Goal: Information Seeking & Learning: Learn about a topic

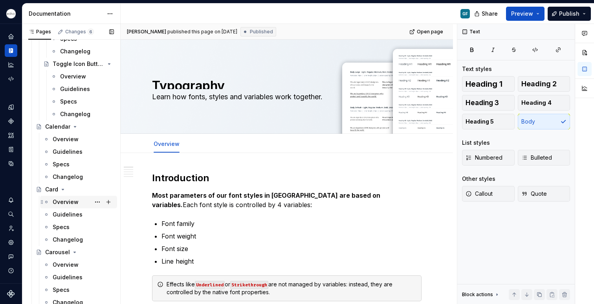
scroll to position [817, 0]
click at [63, 177] on div "Changelog" at bounding box center [68, 176] width 30 height 8
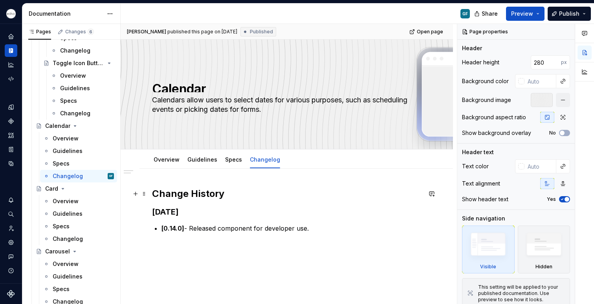
click at [224, 196] on h2 "Change History" at bounding box center [286, 194] width 269 height 13
type textarea "*"
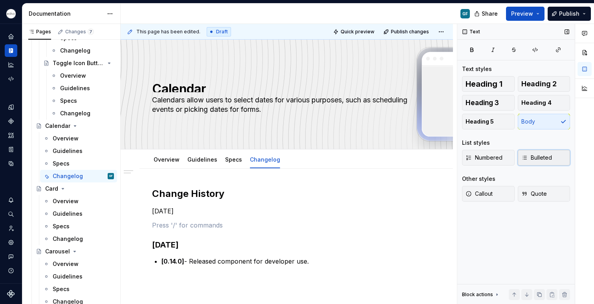
click at [531, 163] on button "Bulleted" at bounding box center [543, 158] width 53 height 16
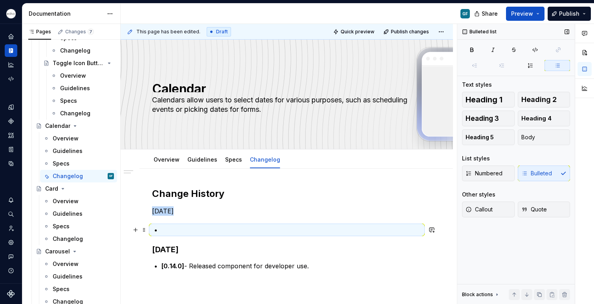
click at [166, 231] on p at bounding box center [291, 229] width 260 height 9
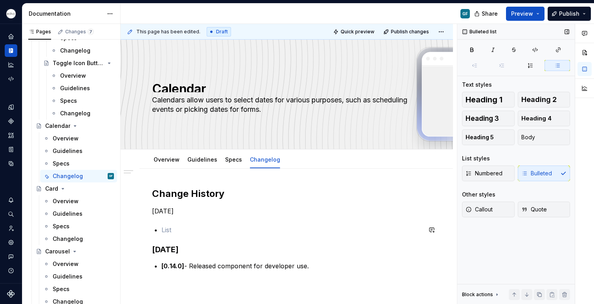
click at [155, 220] on div "Change History [DATE] [DATE] [0.14.0] - Released component for developer use." at bounding box center [286, 267] width 269 height 159
click at [162, 212] on p "[DATE]" at bounding box center [286, 211] width 269 height 9
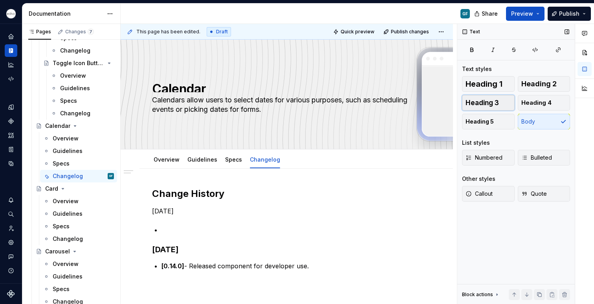
click at [492, 100] on span "Heading 3" at bounding box center [481, 103] width 33 height 8
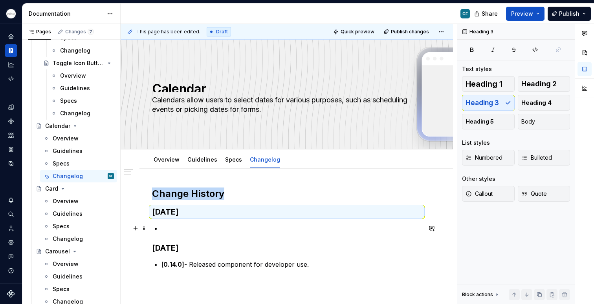
click at [165, 231] on p at bounding box center [291, 228] width 260 height 9
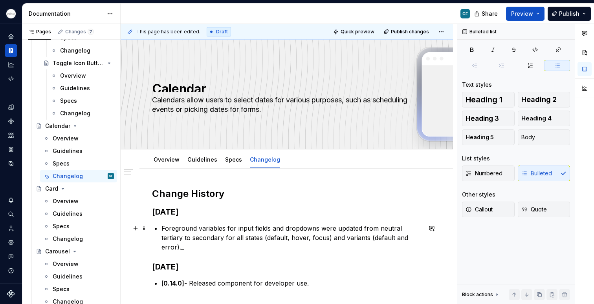
click at [162, 227] on p "Foreground variables for input fields and dropdowns were updated from neutral t…" at bounding box center [291, 238] width 260 height 28
click at [386, 228] on p "Updated foreground variables for input fields and dropdowns were updated from n…" at bounding box center [291, 238] width 260 height 28
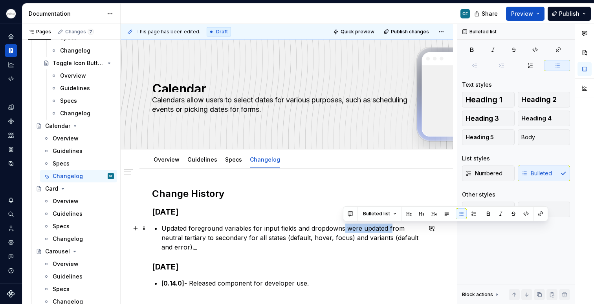
drag, startPoint x: 389, startPoint y: 229, endPoint x: 343, endPoint y: 228, distance: 45.6
click at [343, 228] on p "Updated foreground variables for input fields and dropdowns were updated from n…" at bounding box center [291, 238] width 260 height 28
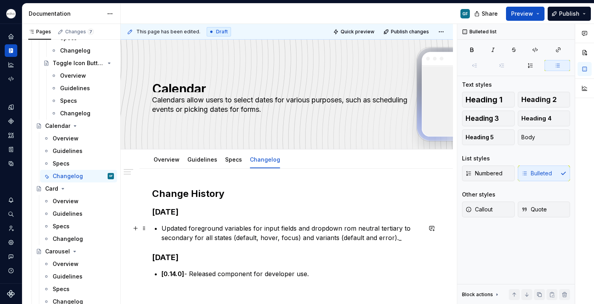
click at [397, 240] on p "Updated foreground variables for input fields and dropdown rom neutral tertiary…" at bounding box center [291, 233] width 260 height 19
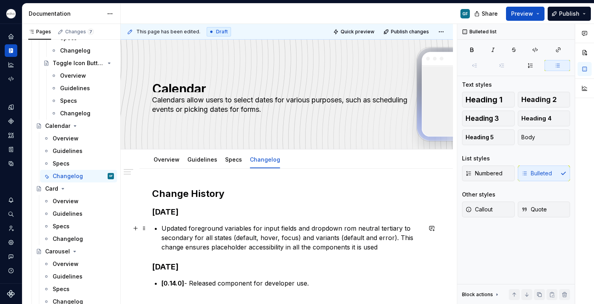
click at [342, 229] on p "Updated foreground variables for input fields and dropdown rom neutral tertiary…" at bounding box center [291, 238] width 260 height 28
click at [342, 228] on p "Updated foreground variables for input fields and dropdown rom neutral tertiary…" at bounding box center [291, 238] width 260 height 28
drag, startPoint x: 391, startPoint y: 240, endPoint x: 296, endPoint y: 240, distance: 95.0
click at [312, 226] on p "Updated foreground variables for input fields and dropdown from neutral tertiar…" at bounding box center [291, 238] width 260 height 28
click at [295, 238] on p "Updated foreground variables for input fields and dropdown from neutral tertiar…" at bounding box center [291, 238] width 260 height 28
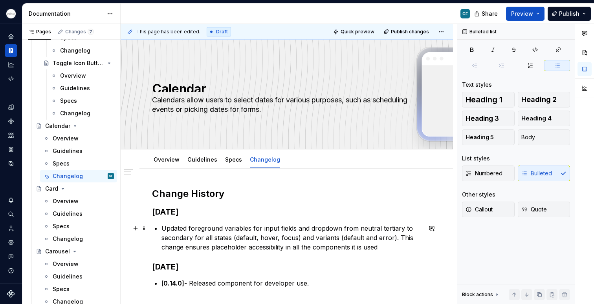
click at [298, 239] on p "Updated foreground variables for input fields and dropdown from neutral tertiar…" at bounding box center [291, 238] width 260 height 28
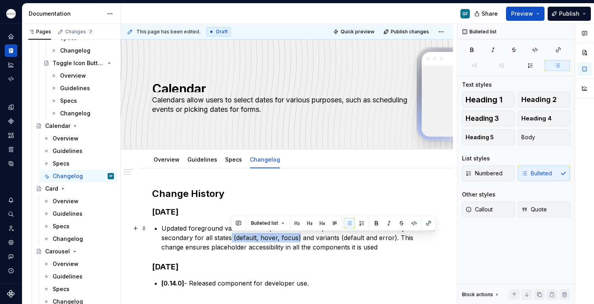
drag, startPoint x: 298, startPoint y: 239, endPoint x: 231, endPoint y: 238, distance: 67.1
click at [231, 238] on p "Updated foreground variables for input fields and dropdown from neutral tertiar…" at bounding box center [291, 238] width 260 height 28
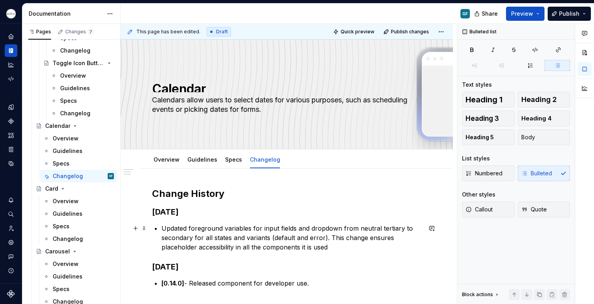
click at [250, 238] on p "Updated foreground variables for input fields and dropdown from neutral tertiar…" at bounding box center [291, 238] width 260 height 28
click at [243, 239] on p "Updated foreground variables for input fields and dropdown from neutral tertiar…" at bounding box center [291, 238] width 260 height 28
drag, startPoint x: 228, startPoint y: 249, endPoint x: 300, endPoint y: 238, distance: 73.0
click at [300, 238] on p "Updated foreground variables for input fields and dropdown from neutral tertiar…" at bounding box center [291, 238] width 260 height 28
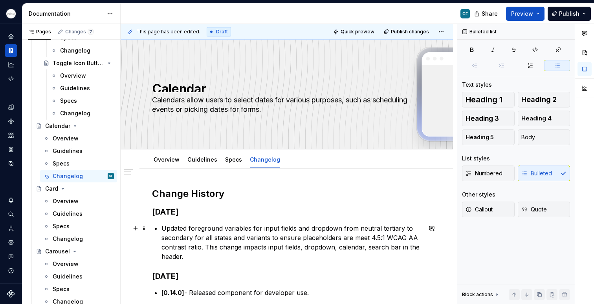
click at [161, 230] on p "Updated foreground variables for input fields and dropdown from neutral tertiar…" at bounding box center [291, 243] width 260 height 38
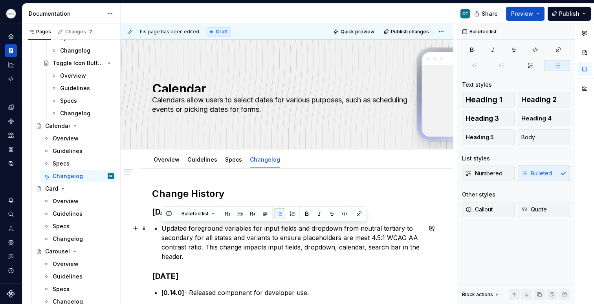
click at [160, 231] on div "Change History [DATE] Updated foreground variables for input fields and dropdow…" at bounding box center [286, 280] width 269 height 185
copy p "Updated foreground variables for input fields and dropdown from neutral tertiar…"
click at [279, 282] on div "Change History [DATE] Updated foreground variables for input fields and dropdow…" at bounding box center [286, 280] width 269 height 185
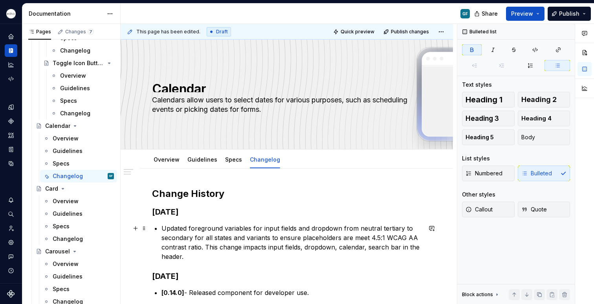
drag, startPoint x: 197, startPoint y: 259, endPoint x: 191, endPoint y: 258, distance: 5.9
click at [195, 259] on p "Updated foreground variables for input fields and dropdown from neutral tertiar…" at bounding box center [291, 243] width 260 height 38
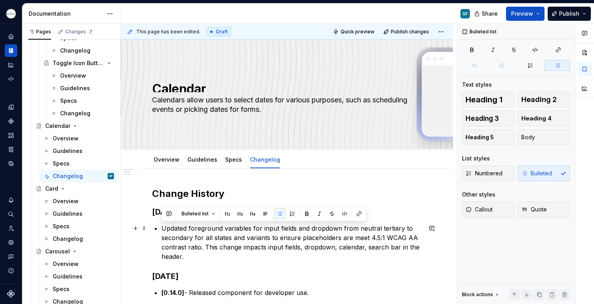
drag, startPoint x: 189, startPoint y: 255, endPoint x: 162, endPoint y: 227, distance: 38.3
click at [162, 227] on p "Updated foreground variables for input fields and dropdown from neutral tertiar…" at bounding box center [291, 243] width 260 height 38
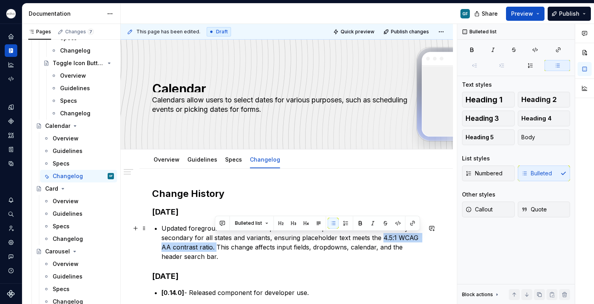
drag, startPoint x: 215, startPoint y: 250, endPoint x: 201, endPoint y: 173, distance: 77.8
click at [380, 239] on p "Updated foreground variables for input fields and dropdowns from neutral tertia…" at bounding box center [291, 243] width 260 height 38
click at [357, 225] on button "button" at bounding box center [360, 223] width 11 height 11
click at [353, 267] on div "Change History [DATE] Updated foreground variables for input fields and dropdow…" at bounding box center [286, 280] width 269 height 185
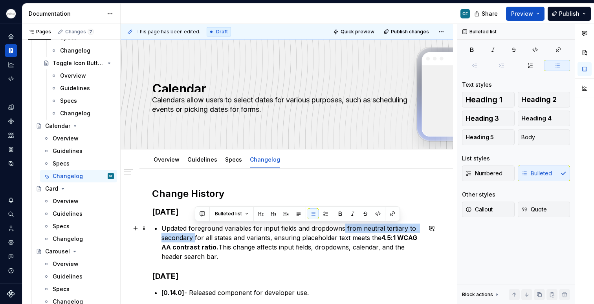
drag, startPoint x: 344, startPoint y: 228, endPoint x: 194, endPoint y: 236, distance: 149.8
click at [194, 236] on p "Updated foreground variables for input fields and dropdowns from neutral tertia…" at bounding box center [291, 243] width 260 height 38
click at [336, 215] on button "button" at bounding box center [340, 213] width 11 height 11
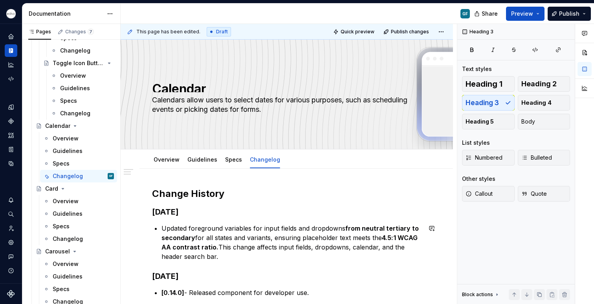
click at [297, 262] on div "Change History [DATE] Updated foreground variables for input fields and dropdow…" at bounding box center [286, 280] width 269 height 185
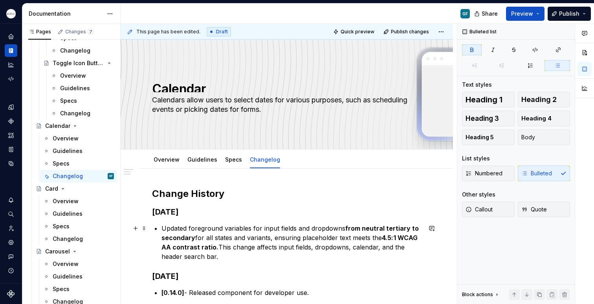
click at [216, 249] on strong "4.5:1 WCAG AA contrast ratio." at bounding box center [290, 242] width 258 height 17
click at [217, 247] on p "Updated foreground variables for input fields and dropdowns from neutral tertia…" at bounding box center [291, 243] width 260 height 38
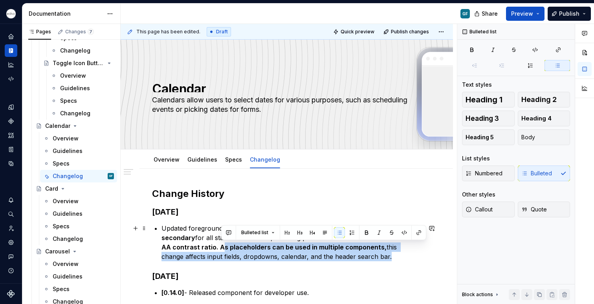
click at [220, 245] on p "Updated foreground variables for input fields and dropdowns from neutral tertia…" at bounding box center [291, 243] width 260 height 38
click at [216, 247] on strong "4.5:1 WCAG AA contrast ratio. As placeholders can be used in multiple component…" at bounding box center [290, 242] width 258 height 17
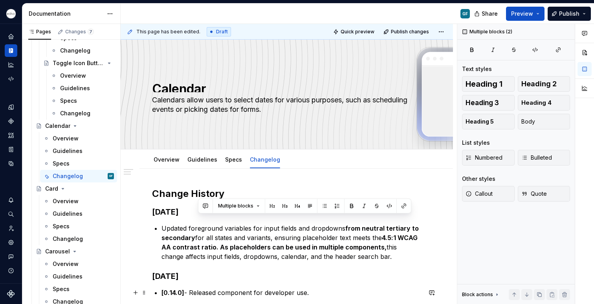
scroll to position [27, 0]
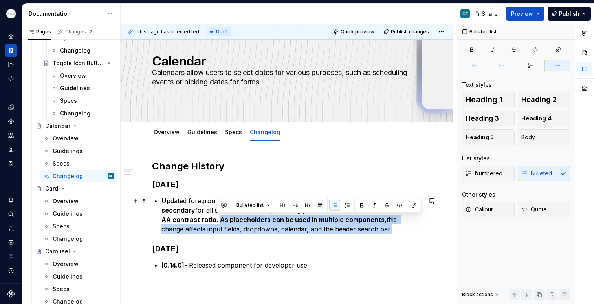
drag, startPoint x: 216, startPoint y: 247, endPoint x: 381, endPoint y: 225, distance: 166.7
click at [381, 225] on p "Updated foreground variables for input fields and dropdowns from neutral tertia…" at bounding box center [291, 215] width 260 height 38
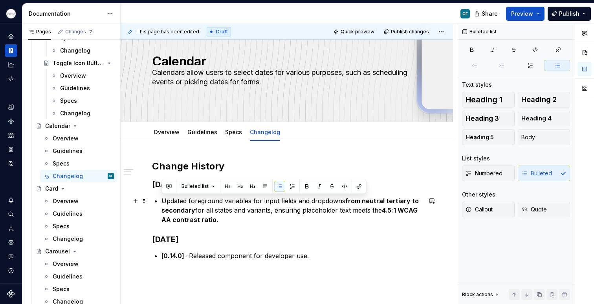
drag, startPoint x: 225, startPoint y: 221, endPoint x: 159, endPoint y: 199, distance: 69.4
click at [159, 199] on div "Change History [DATE] Updated foreground variables for input fields and dropdow…" at bounding box center [286, 248] width 269 height 176
copy p "Updated foreground variables for input fields and dropdowns from neutral tertia…"
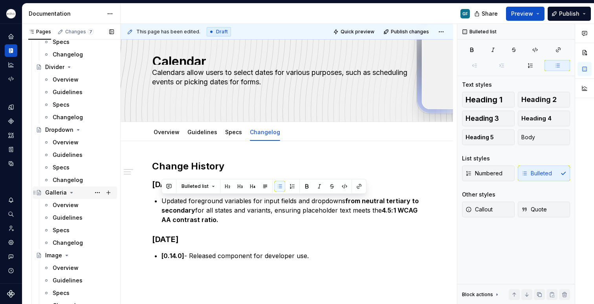
scroll to position [1191, 0]
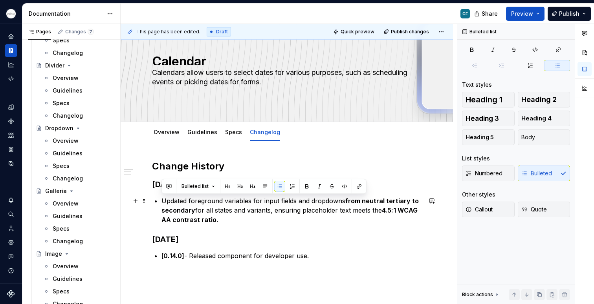
click at [230, 208] on p "Updated foreground variables for input fields and dropdowns from neutral tertia…" at bounding box center [291, 210] width 260 height 28
click at [196, 289] on p at bounding box center [286, 288] width 269 height 9
click at [203, 208] on p "Updated foreground variables for input fields and dropdowns from neutral tertia…" at bounding box center [291, 210] width 260 height 28
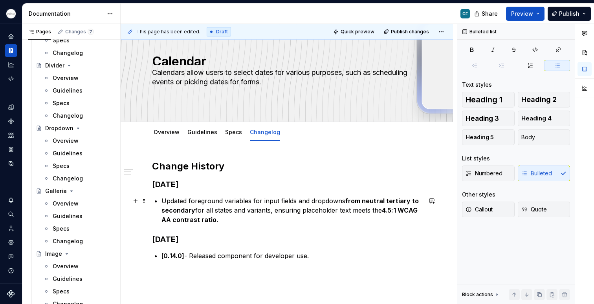
click at [160, 201] on div "Change History [DATE] Updated foreground variables for input fields and dropdow…" at bounding box center [286, 248] width 269 height 176
click at [160, 201] on div "Change History [DATE] 1.2.0Updated foreground variables for input fields and dr…" at bounding box center [286, 248] width 269 height 176
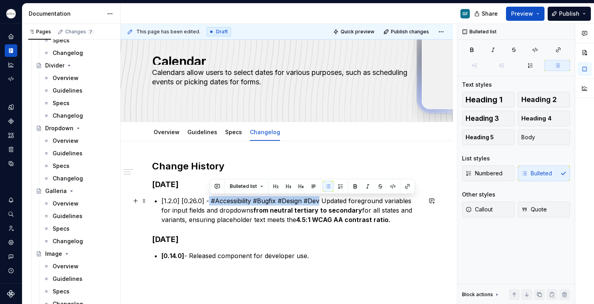
drag, startPoint x: 321, startPoint y: 200, endPoint x: 225, endPoint y: 203, distance: 96.6
click at [210, 201] on p "[1.2.0] [0.26.0] - #Accessibility #Bugfix #Design #Dev Updated foreground varia…" at bounding box center [291, 210] width 260 height 28
click at [351, 187] on button "button" at bounding box center [354, 186] width 11 height 11
click at [260, 223] on p "[1.2.0] [0.26.0] - #Accessibility #Bugfix #Design #Dev Updated foreground varia…" at bounding box center [291, 210] width 260 height 28
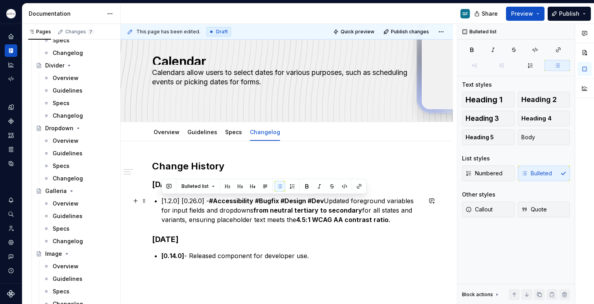
drag, startPoint x: 393, startPoint y: 218, endPoint x: 151, endPoint y: 198, distance: 242.7
click at [151, 198] on div "Change History [DATE] [1.2.0] [0.26.0] - #Accessibility #Bugfix #Design #Dev Up…" at bounding box center [287, 289] width 332 height 296
copy p "[1.2.0] [0.26.0] - #Accessibility #Bugfix #Design #Dev Updated foreground varia…"
click at [202, 211] on p "[1.2.0] [0.26.0] - #Accessibility #Bugfix #Design #Dev Updated foreground varia…" at bounding box center [291, 210] width 260 height 28
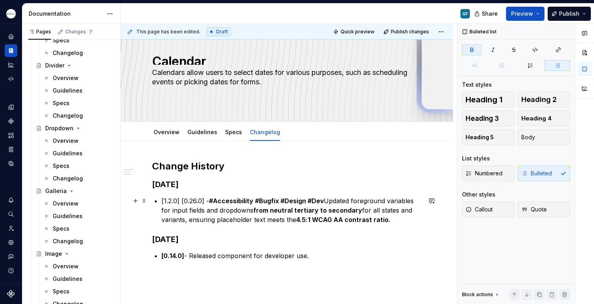
click at [388, 221] on strong "4.5:1 WCAG AA contrast ratio." at bounding box center [343, 220] width 94 height 8
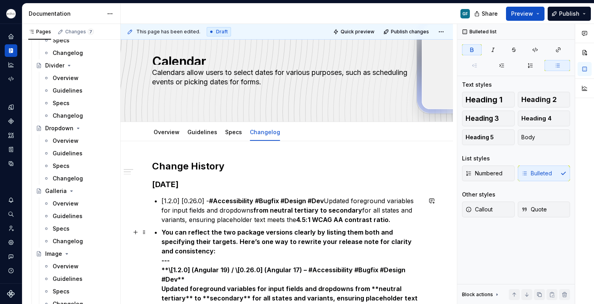
click at [162, 231] on p "You can reflect the two package versions clearly by listing them both and speci…" at bounding box center [291, 303] width 260 height 151
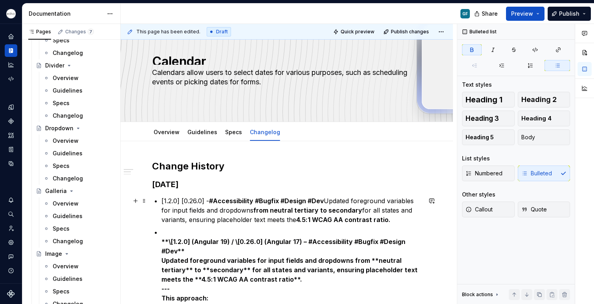
click at [227, 206] on p "[1.2.0] [0.26.0] - #Accessibility #Bugfix #Design #Dev Updated foreground varia…" at bounding box center [291, 210] width 260 height 28
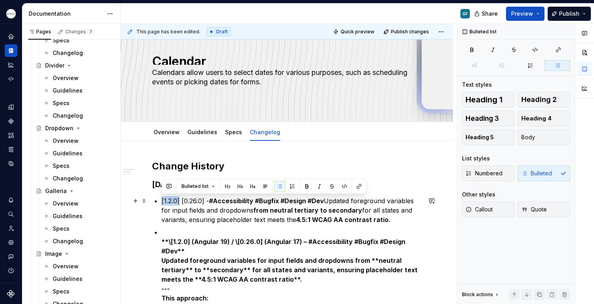
drag, startPoint x: 181, startPoint y: 202, endPoint x: 177, endPoint y: 189, distance: 13.3
click at [303, 185] on button "button" at bounding box center [306, 186] width 11 height 11
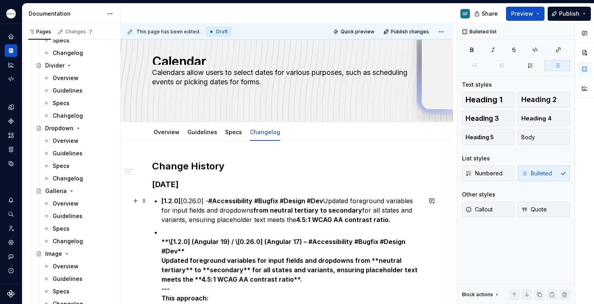
click at [216, 212] on p "[1.2.0] [0.26.0] - #Accessibility #Bugfix #Design #Dev Updated foreground varia…" at bounding box center [291, 210] width 260 height 28
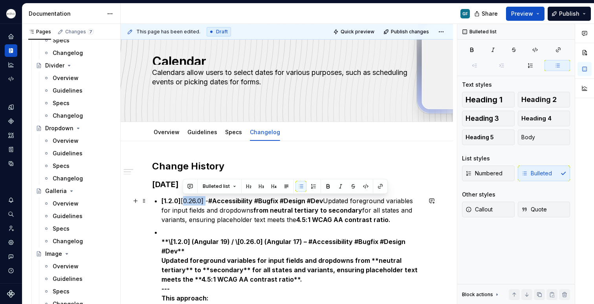
drag, startPoint x: 206, startPoint y: 202, endPoint x: 183, endPoint y: 202, distance: 23.6
click at [183, 202] on p "[1.2.0] [0.26.0] - #Accessibility #Bugfix #Design #Dev Updated foreground varia…" at bounding box center [291, 210] width 260 height 28
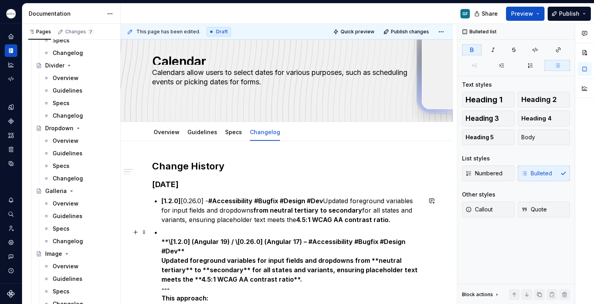
click at [190, 247] on p "**\[1.2.0] (Angular 19) / \[0.26.0] (Angular 17) – #Accessibility #Bugfix #Desi…" at bounding box center [291, 289] width 260 height 123
click at [170, 241] on strong "**\[1.2.0] (Angular 19) / \[0.26.0] (Angular 17) – #Accessibility #Bugfix #Desi…" at bounding box center [283, 246] width 245 height 17
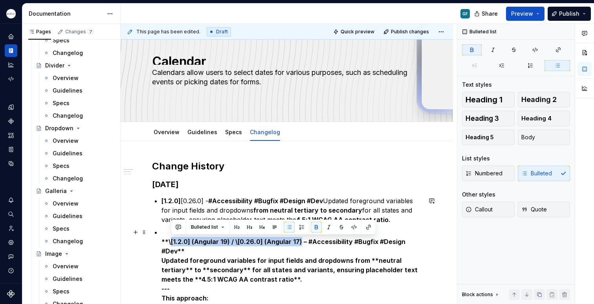
drag, startPoint x: 300, startPoint y: 241, endPoint x: 170, endPoint y: 240, distance: 130.0
click at [170, 240] on strong "**\[1.2.0] (Angular 19) / \[0.26.0] (Angular 17) – #Accessibility #Bugfix #Desi…" at bounding box center [283, 246] width 245 height 17
copy strong "[1.2.0] (Angular 19) / \[0.26.0] (Angular 17)"
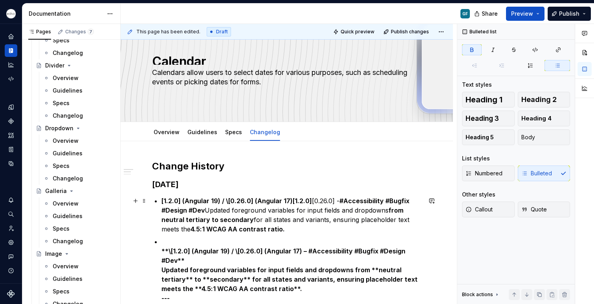
click at [228, 199] on strong "[1.2.0] (Angular 19) / \[0.26.0] (Angular 17)[1.2.0]" at bounding box center [236, 201] width 150 height 8
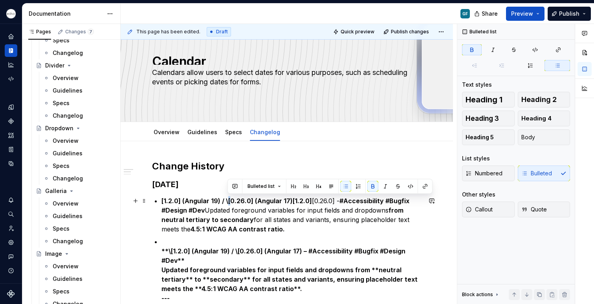
click at [226, 201] on strong "[1.2.0] (Angular 19) / \[0.26.0] (Angular 17)[1.2.0]" at bounding box center [236, 201] width 150 height 8
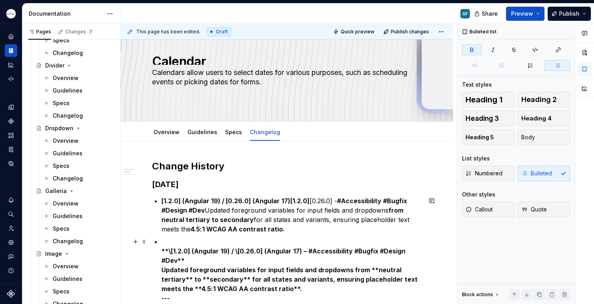
click at [305, 250] on strong "**\[1.2.0] (Angular 19) / \[0.26.0] (Angular 17) – #Accessibility #Bugfix #Desi…" at bounding box center [283, 255] width 245 height 17
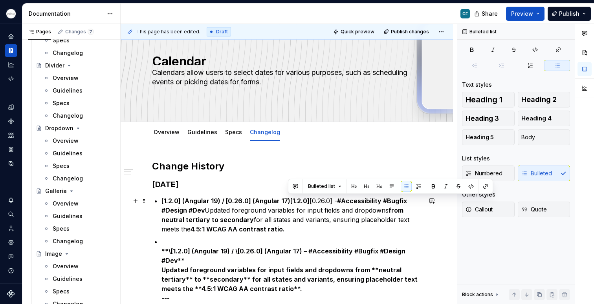
drag, startPoint x: 336, startPoint y: 199, endPoint x: 289, endPoint y: 197, distance: 47.2
click at [289, 197] on p "[1.2.0] (Angular 19) / [0.26.0] (Angular 17)[1.2.0] [0.26.0] - #Accessibility #…" at bounding box center [291, 215] width 260 height 38
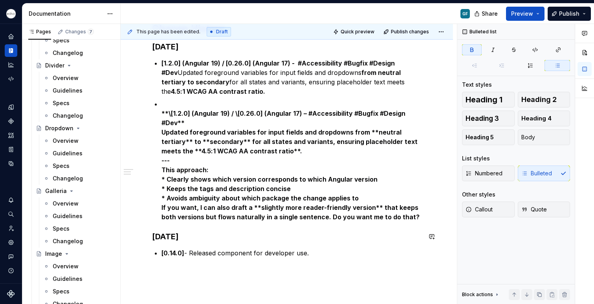
scroll to position [170, 0]
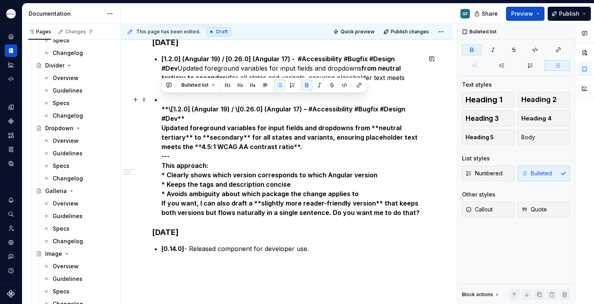
drag, startPoint x: 162, startPoint y: 91, endPoint x: 161, endPoint y: 100, distance: 8.7
click at [161, 100] on p "**\[1.2.0] (Angular 19) / \[0.26.0] (Angular 17) – #Accessibility #Bugfix #Desi…" at bounding box center [291, 156] width 260 height 123
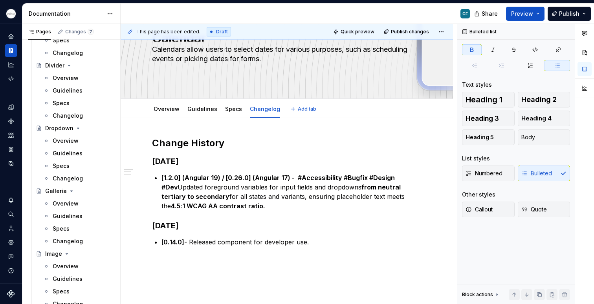
scroll to position [49, 0]
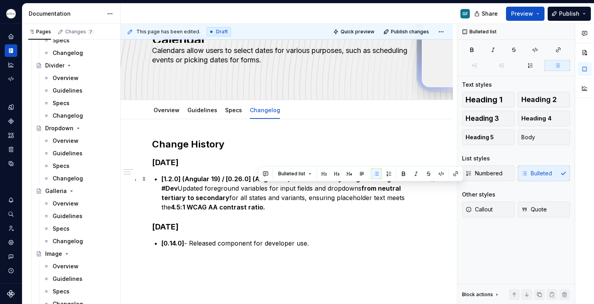
drag, startPoint x: 248, startPoint y: 187, endPoint x: 252, endPoint y: 188, distance: 4.1
click at [252, 188] on p "[1.2.0] (Angular 19) / [0.26.0] (Angular 17) - #Accessibility #Bugfix #Design #…" at bounding box center [291, 193] width 260 height 38
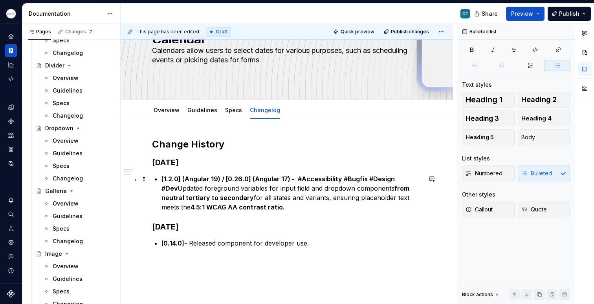
click at [268, 206] on p "[1.2.0] (Angular 19) / [0.26.0] (Angular 17) - #Accessibility #Bugfix #Design #…" at bounding box center [291, 193] width 260 height 38
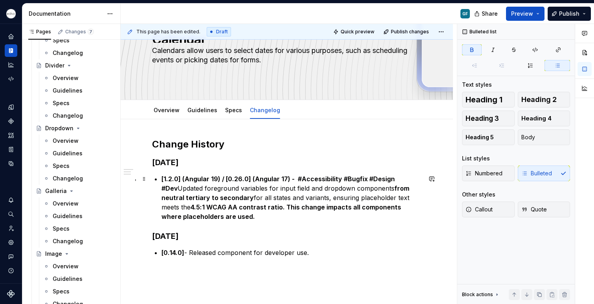
drag, startPoint x: 238, startPoint y: 214, endPoint x: 254, endPoint y: 207, distance: 17.6
click at [254, 207] on p "[1.2.0] (Angular 19) / [0.26.0] (Angular 17) - #Accessibility #Bugfix #Design #…" at bounding box center [291, 197] width 260 height 47
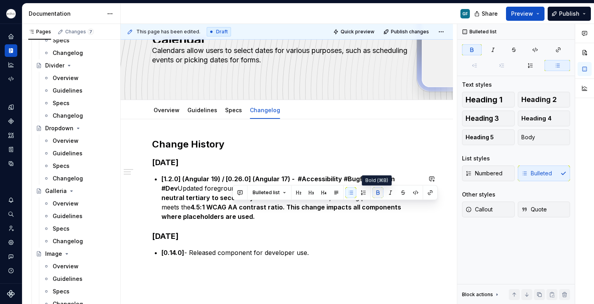
click at [375, 192] on button "button" at bounding box center [377, 192] width 11 height 11
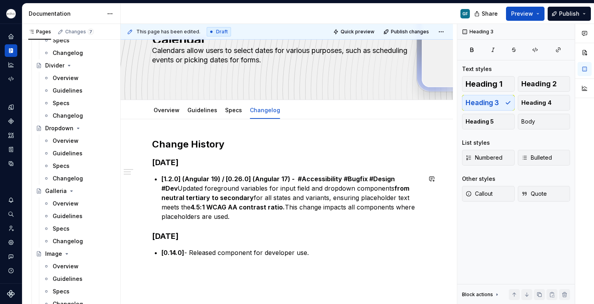
click at [321, 229] on div "Change History [DATE] [1.2.0] (Angular 19) / [0.26.0] (Angular 17) - #Accessibi…" at bounding box center [286, 235] width 269 height 195
click at [395, 207] on p "[1.2.0] (Angular 19) / [0.26.0] (Angular 17) - #Accessibility #Bugfix #Design #…" at bounding box center [291, 197] width 260 height 47
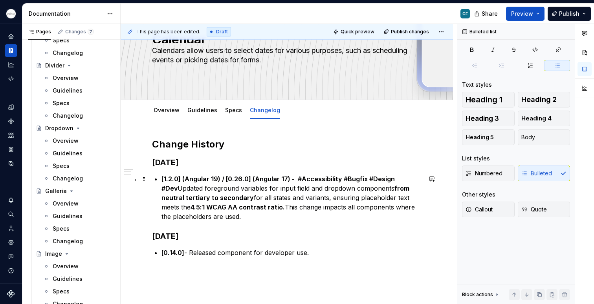
click at [199, 217] on p "[1.2.0] (Angular 19) / [0.26.0] (Angular 17) - #Accessibility #Bugfix #Design #…" at bounding box center [291, 197] width 260 height 47
click at [222, 216] on p "[1.2.0] (Angular 19) / [0.26.0] (Angular 17) - #Accessibility #Bugfix #Design #…" at bounding box center [291, 197] width 260 height 47
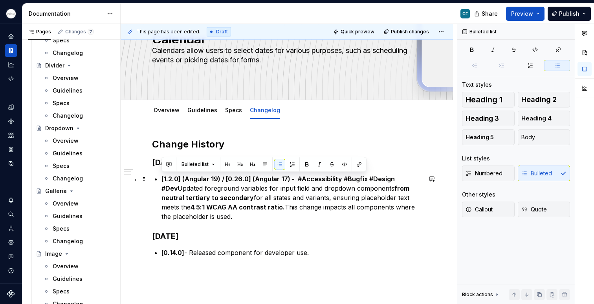
drag, startPoint x: 222, startPoint y: 217, endPoint x: 156, endPoint y: 175, distance: 78.5
click at [161, 175] on li "[1.2.0] (Angular 19) / [0.26.0] (Angular 17) - #Accessibility #Bugfix #Design #…" at bounding box center [291, 197] width 260 height 47
copy p "[1.2.0] (Angular 19) / [0.26.0] (Angular 17) - #Accessibility #Bugfix #Design #…"
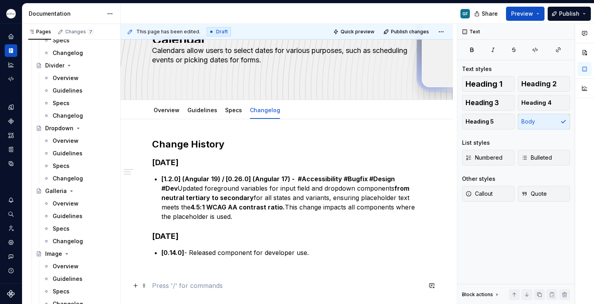
click at [279, 284] on p at bounding box center [286, 285] width 269 height 9
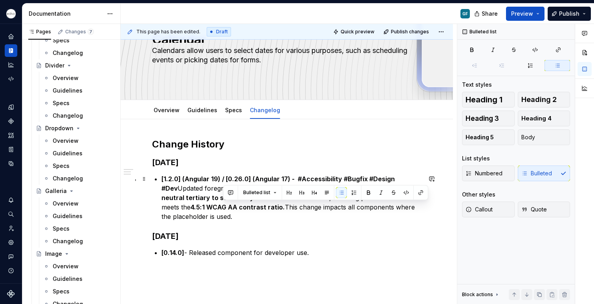
drag, startPoint x: 224, startPoint y: 218, endPoint x: 253, endPoint y: 209, distance: 30.9
click at [253, 209] on p "[1.2.0] (Angular 19) / [0.26.0] (Angular 17) - #Accessibility #Bugfix #Design #…" at bounding box center [291, 197] width 260 height 47
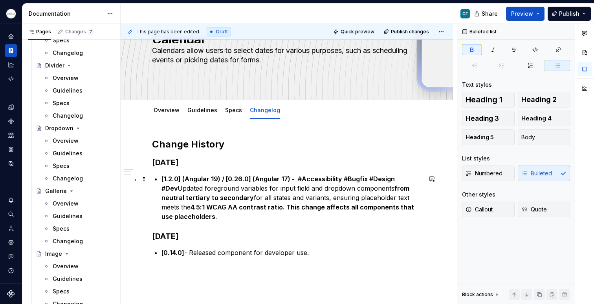
click at [255, 207] on strong "4.5:1 WCAG AA contrast ratio. This change affects all components that use place…" at bounding box center [288, 211] width 254 height 17
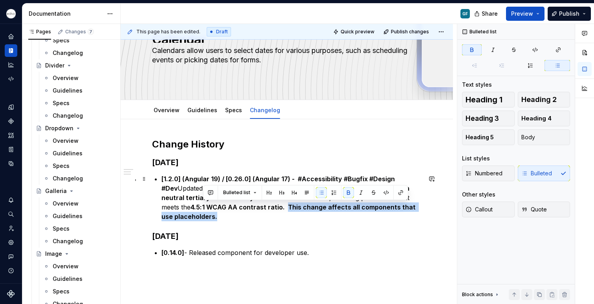
drag, startPoint x: 276, startPoint y: 223, endPoint x: 273, endPoint y: 217, distance: 6.9
click at [273, 217] on p "[1.2.0] (Angular 19) / [0.26.0] (Angular 17) - #Accessibility #Bugfix #Design #…" at bounding box center [291, 197] width 260 height 47
click at [344, 192] on button "button" at bounding box center [348, 192] width 11 height 11
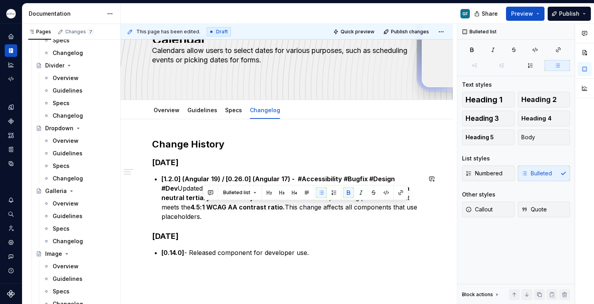
click at [271, 226] on div "Change History [DATE] [1.2.0] (Angular 19) / [0.26.0] (Angular 17) - #Accessibi…" at bounding box center [286, 235] width 269 height 195
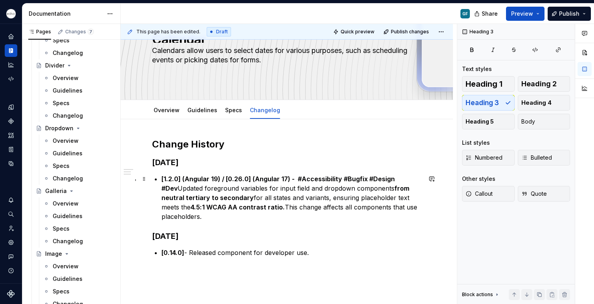
click at [256, 208] on p "[1.2.0] (Angular 19) / [0.26.0] (Angular 17) - #Accessibility #Bugfix #Design #…" at bounding box center [291, 197] width 260 height 47
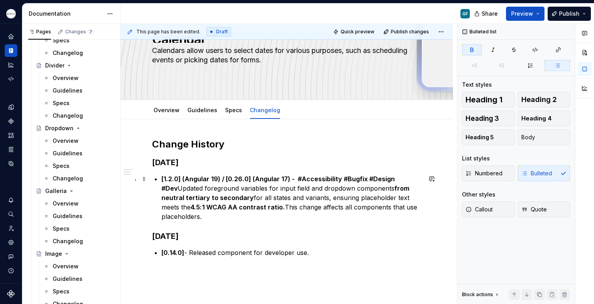
click at [213, 219] on p "[1.2.0] (Angular 19) / [0.26.0] (Angular 17) - #Accessibility #Bugfix #Design #…" at bounding box center [291, 197] width 260 height 47
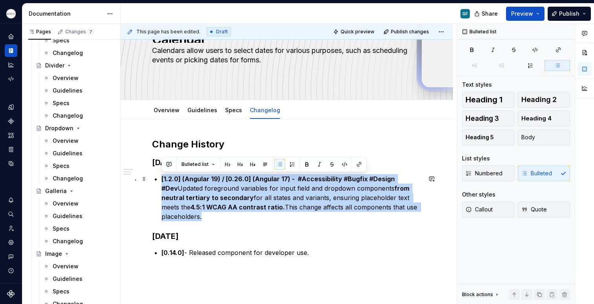
drag, startPoint x: 211, startPoint y: 218, endPoint x: 155, endPoint y: 176, distance: 70.3
click at [161, 176] on li "[1.2.0] (Angular 19) / [0.26.0] (Angular 17) - #Accessibility #Bugfix #Design #…" at bounding box center [291, 197] width 260 height 47
copy p "[1.2.0] (Angular 19) / [0.26.0] (Angular 17) - #Accessibility #Bugfix #Design #…"
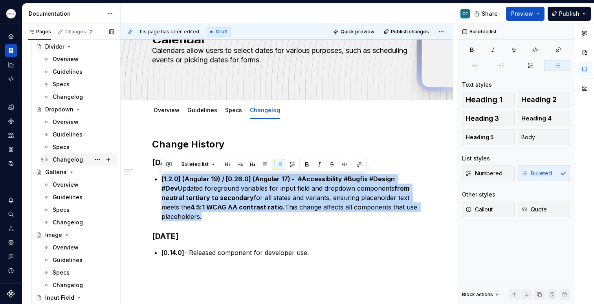
scroll to position [1212, 0]
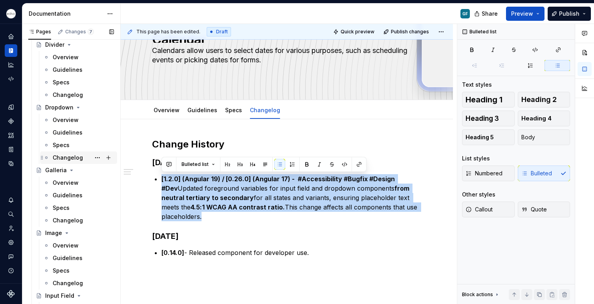
click at [63, 158] on div "Changelog" at bounding box center [68, 158] width 30 height 8
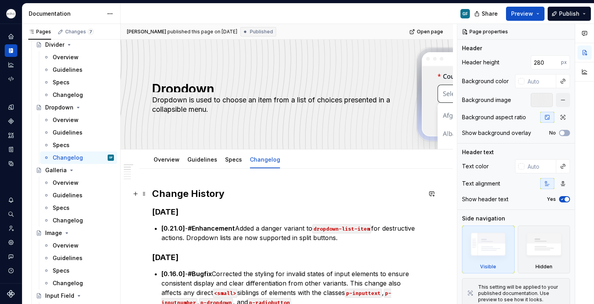
click at [225, 193] on h2 "Change History" at bounding box center [286, 194] width 269 height 13
type textarea "*"
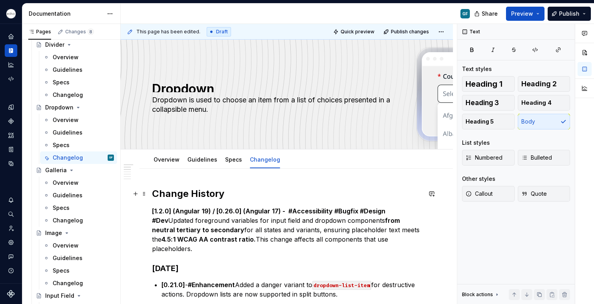
click at [224, 194] on h2 "Change History" at bounding box center [286, 194] width 269 height 13
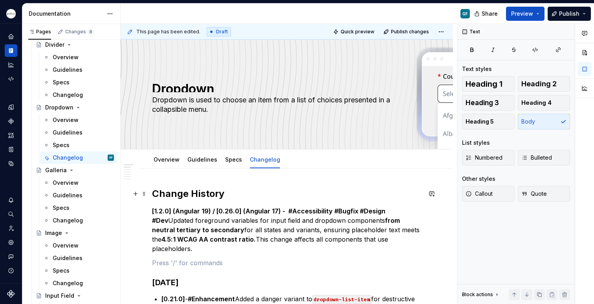
click at [222, 192] on h2 "Change History" at bounding box center [286, 194] width 269 height 13
click at [222, 193] on h2 "Change History" at bounding box center [286, 194] width 269 height 13
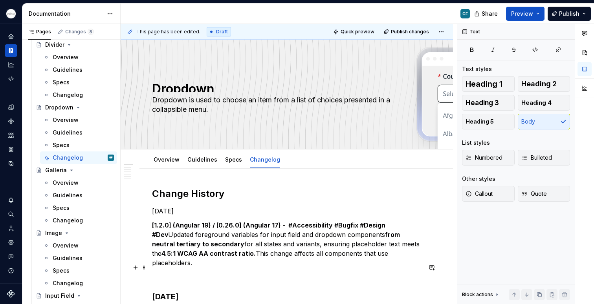
click at [151, 269] on div "This page has been edited. Draft Quick preview Publish changes Dropdown Dropdow…" at bounding box center [289, 164] width 336 height 281
click at [154, 272] on p at bounding box center [286, 276] width 269 height 9
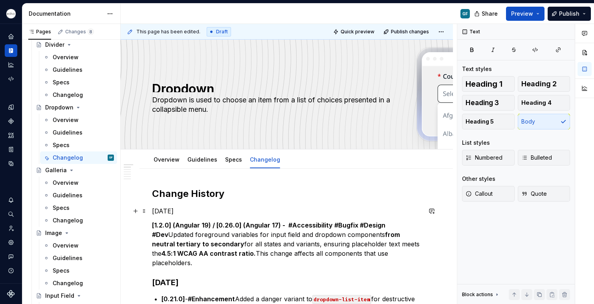
click at [204, 212] on p "[DATE]" at bounding box center [286, 211] width 269 height 9
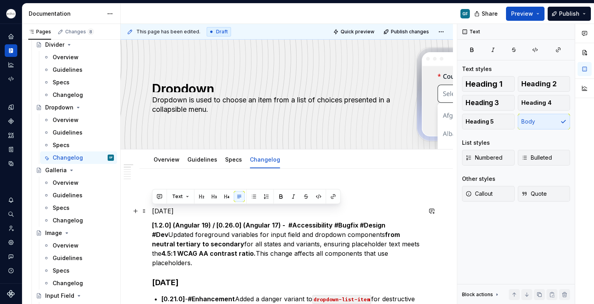
drag, startPoint x: 201, startPoint y: 212, endPoint x: 151, endPoint y: 212, distance: 49.9
click at [213, 196] on button "button" at bounding box center [213, 196] width 11 height 11
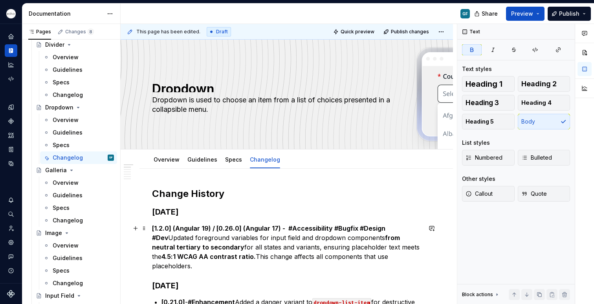
click at [199, 250] on strong "from neutral tertiary to secondary" at bounding box center [276, 242] width 249 height 17
click at [531, 161] on button "Bulleted" at bounding box center [543, 158] width 53 height 16
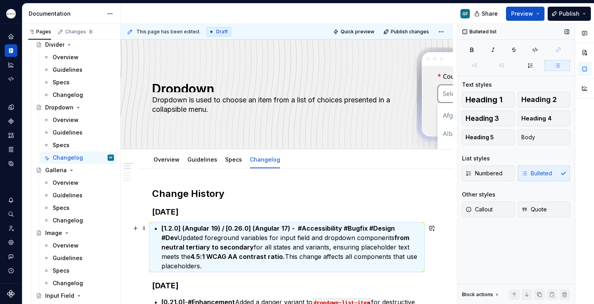
click at [203, 264] on p "[1.2.0] (Angular 19) / [0.26.0] (Angular 17) - #Accessibility #Bugfix #Design #…" at bounding box center [291, 247] width 260 height 47
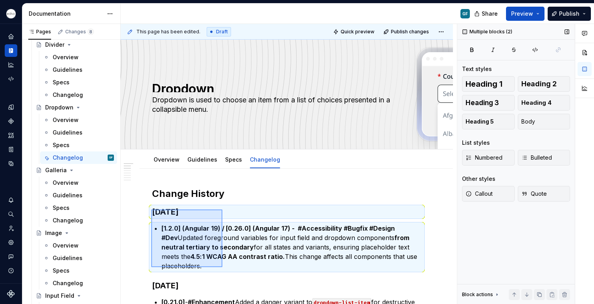
scroll to position [3, 0]
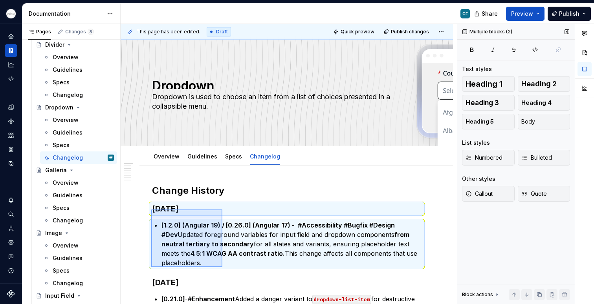
drag, startPoint x: 151, startPoint y: 211, endPoint x: 208, endPoint y: 256, distance: 72.7
click at [222, 267] on div "This page has been edited. Draft Quick preview Publish changes Dropdown Dropdow…" at bounding box center [289, 164] width 336 height 281
click at [209, 256] on strong "4.5:1 WCAG AA contrast ratio." at bounding box center [237, 254] width 94 height 8
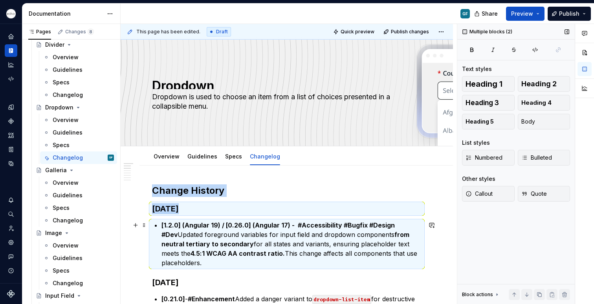
click at [205, 260] on p "[1.2.0] (Angular 19) / [0.26.0] (Angular 17) - #Accessibility #Bugfix #Design #…" at bounding box center [291, 244] width 260 height 47
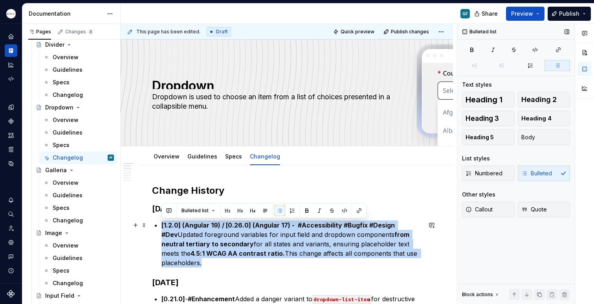
drag, startPoint x: 203, startPoint y: 260, endPoint x: 159, endPoint y: 224, distance: 57.3
copy p "[1.2.0] (Angular 19) / [0.26.0] (Angular 17) - #Accessibility #Bugfix #Design #…"
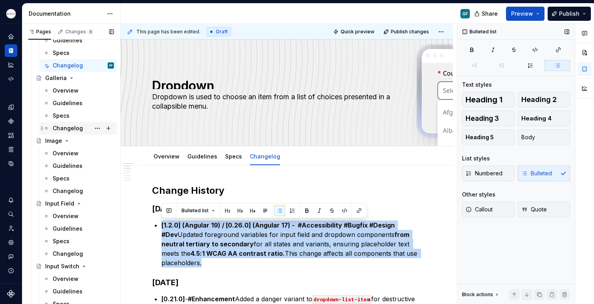
scroll to position [1305, 0]
click at [62, 254] on div "Changelog" at bounding box center [68, 253] width 30 height 8
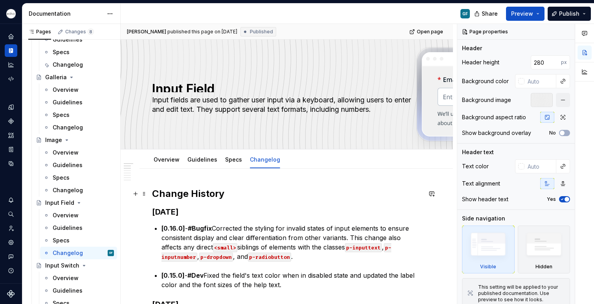
click at [227, 192] on h2 "Change History" at bounding box center [286, 194] width 269 height 13
type textarea "*"
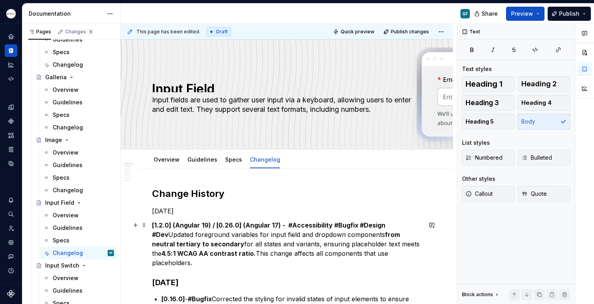
click at [534, 161] on span "Bulleted" at bounding box center [536, 158] width 31 height 8
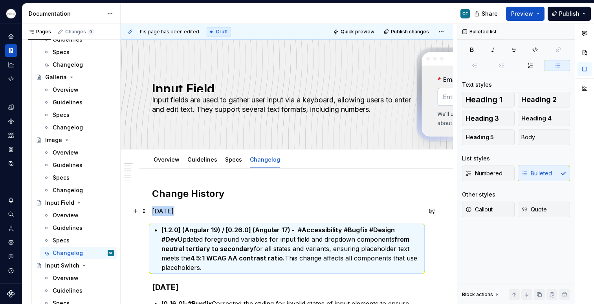
click at [184, 211] on p "[DATE]" at bounding box center [286, 211] width 269 height 9
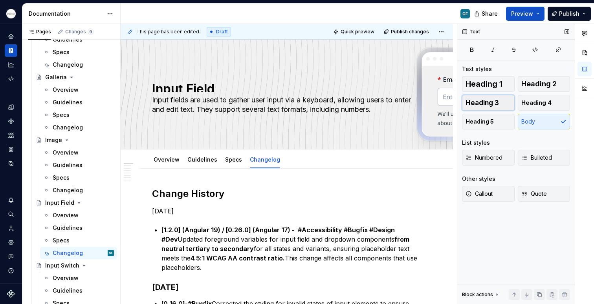
click at [478, 106] on span "Heading 3" at bounding box center [481, 103] width 33 height 8
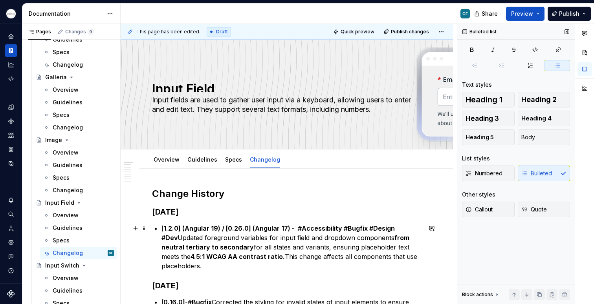
click at [206, 269] on p "[1.2.0] (Angular 19) / [0.26.0] (Angular 17) - #Accessibility #Bugfix #Design #…" at bounding box center [291, 247] width 260 height 47
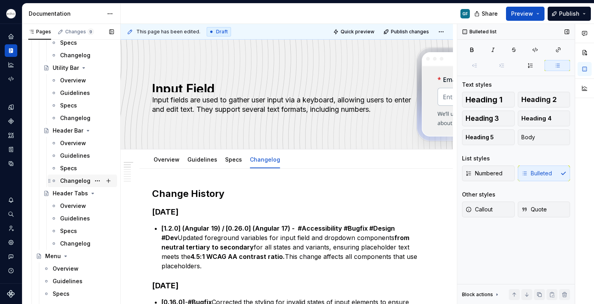
scroll to position [2948, 0]
click at [73, 181] on div "Changelog" at bounding box center [75, 181] width 30 height 8
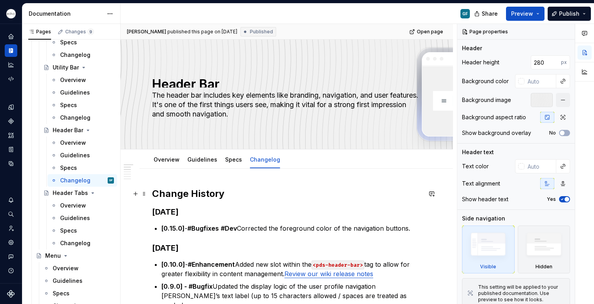
click at [150, 195] on div "[PERSON_NAME] published this page on [DATE] Published Open page Header Bar The …" at bounding box center [289, 164] width 336 height 281
type textarea "*"
click at [229, 192] on h2 "Change History" at bounding box center [286, 194] width 269 height 13
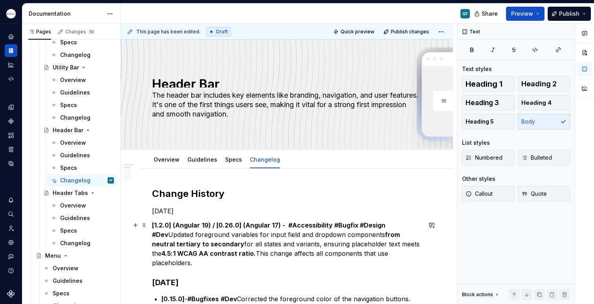
click at [526, 163] on button "Bulleted" at bounding box center [543, 158] width 53 height 16
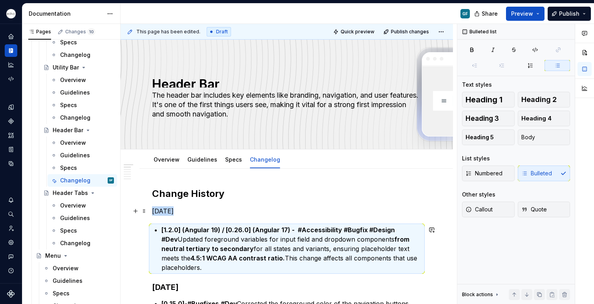
click at [207, 213] on p "[DATE]" at bounding box center [286, 211] width 269 height 9
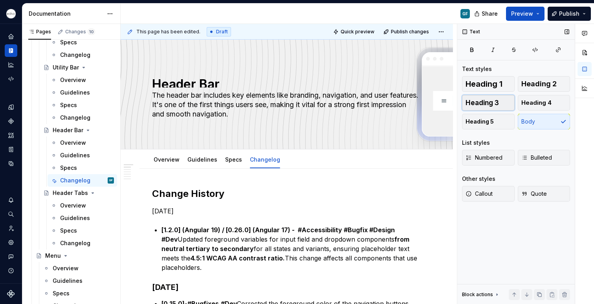
click at [494, 106] on button "Heading 3" at bounding box center [488, 103] width 53 height 16
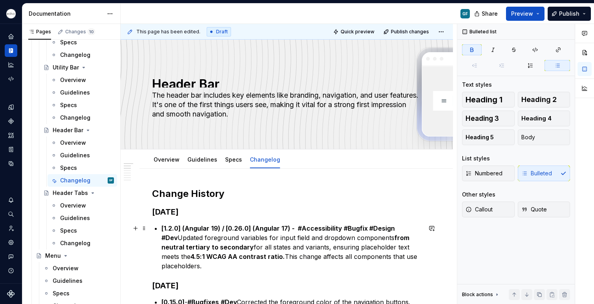
click at [199, 260] on strong "4.5:1 WCAG AA contrast ratio." at bounding box center [237, 257] width 94 height 8
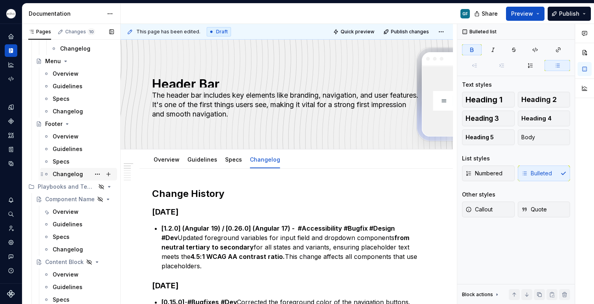
scroll to position [3142, 0]
click at [61, 174] on div "Changelog" at bounding box center [68, 176] width 30 height 8
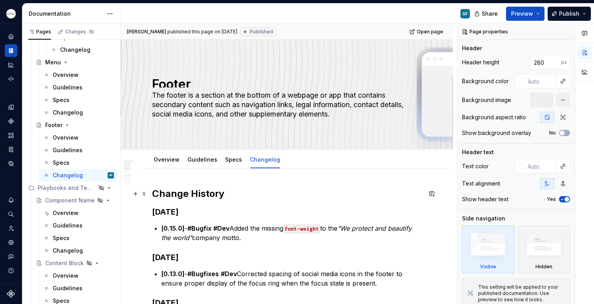
click at [227, 194] on h2 "Change History" at bounding box center [286, 194] width 269 height 13
type textarea "*"
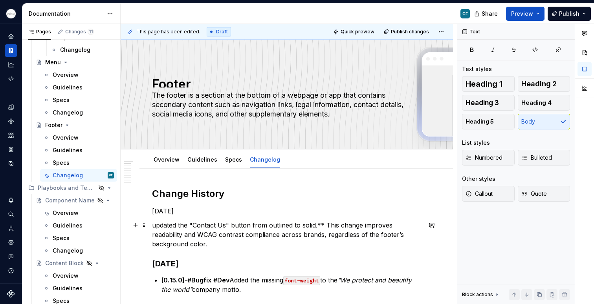
click at [156, 225] on p "updated the "Contact Us" button from outlined to solid.** This change improves …" at bounding box center [286, 235] width 269 height 28
click at [152, 225] on p "updated the "Contact Us" button from outlined to solid.** This change improves …" at bounding box center [286, 235] width 269 height 28
click at [154, 227] on p "updated the "Contact Us" button from outlined to solid.** This change improves …" at bounding box center [286, 235] width 269 height 28
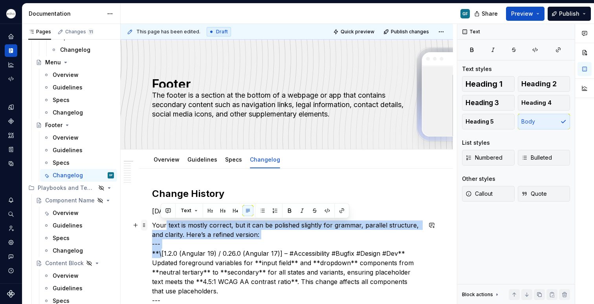
drag, startPoint x: 160, startPoint y: 254, endPoint x: 147, endPoint y: 226, distance: 30.9
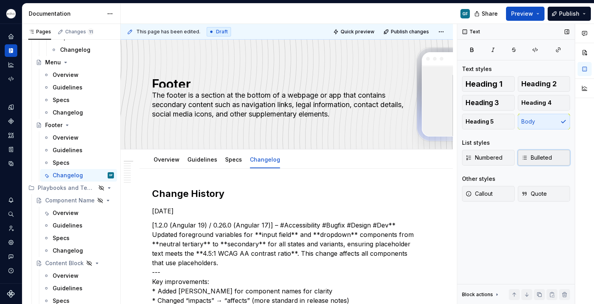
click at [531, 157] on span "Bulleted" at bounding box center [536, 158] width 31 height 8
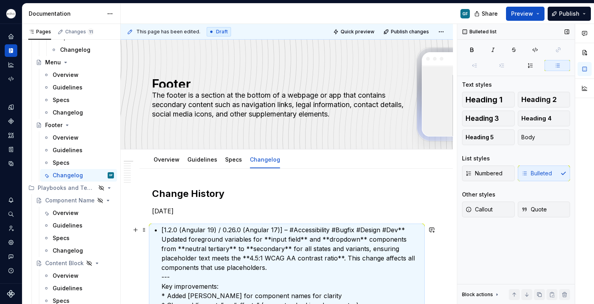
scroll to position [43, 0]
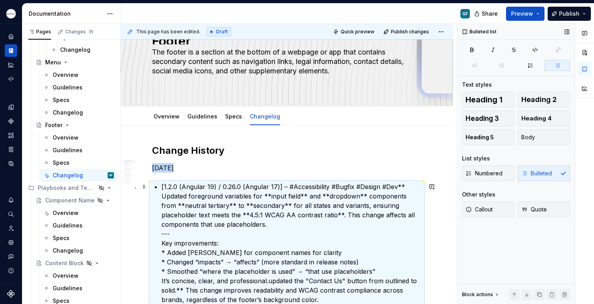
click at [241, 219] on p "[1.2.0 (Angular 19) / 0.26.0 (Angular 17)] – #Accessibility #Bugfix #Design #De…" at bounding box center [291, 243] width 260 height 123
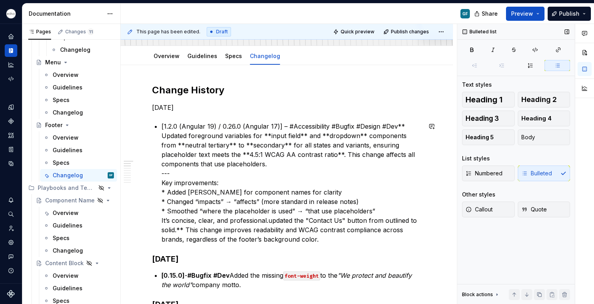
scroll to position [104, 0]
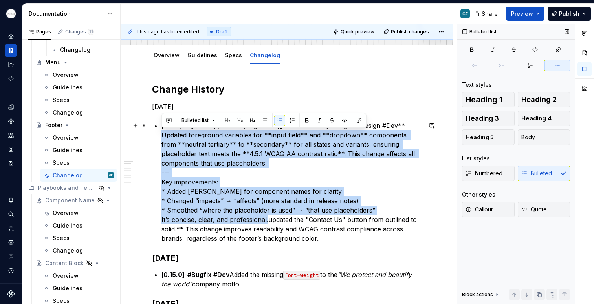
drag, startPoint x: 268, startPoint y: 221, endPoint x: 152, endPoint y: 139, distance: 141.9
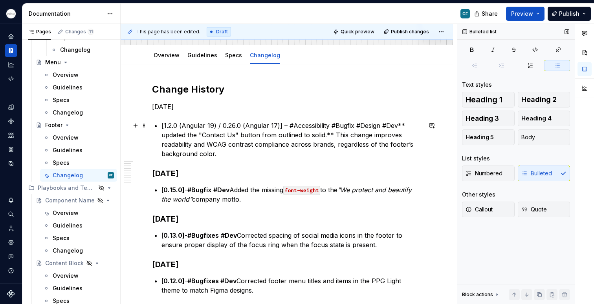
click at [165, 137] on p "[1.2.0 (Angular 19) / 0.26.0 (Angular 17)] – #Accessibility #Bugfix #Design #De…" at bounding box center [291, 140] width 260 height 38
click at [192, 136] on p "[1.2.0 (Angular 19) / 0.26.0 (Angular 17)] – #Accessibility #Bugfix #Design #De…" at bounding box center [291, 140] width 260 height 38
click at [183, 134] on p "[1.2.0 (Angular 19) / 0.26.0 (Angular 17)] – #Accessibility #Bugfix #Design #De…" at bounding box center [291, 140] width 260 height 38
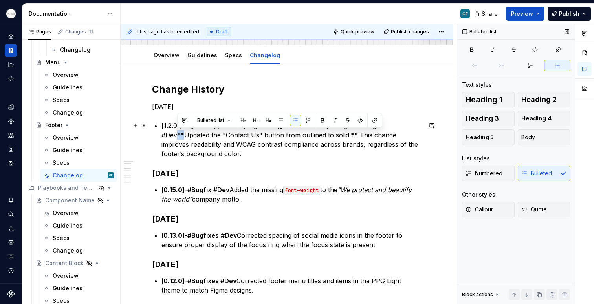
drag, startPoint x: 155, startPoint y: 126, endPoint x: 176, endPoint y: 138, distance: 24.4
click at [176, 138] on p "[1.2.0 (Angular 19) / 0.26.0 (Angular 17)] – #Accessibility #Bugfix #Design #De…" at bounding box center [291, 140] width 260 height 38
click at [180, 138] on p "[1.2.0 (Angular 19) / 0.26.0 (Angular 17)] – #Accessibility #Bugfix #Design #De…" at bounding box center [291, 140] width 260 height 38
click at [183, 137] on p "[1.2.0 (Angular 19) / 0.26.0 (Angular 17)] – #Accessibility #Bugfix #Design #De…" at bounding box center [291, 140] width 260 height 38
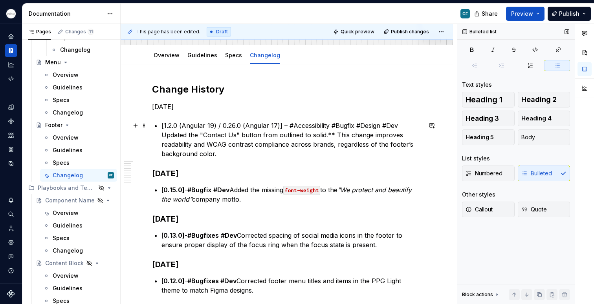
click at [164, 124] on p "[1.2.0 (Angular 19) / 0.26.0 (Angular 17)] – #Accessibility #Bugfix #Design #De…" at bounding box center [291, 140] width 260 height 38
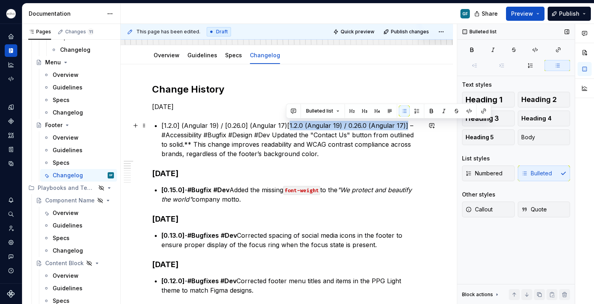
drag, startPoint x: 285, startPoint y: 126, endPoint x: 402, endPoint y: 128, distance: 116.6
click at [402, 128] on p "[1.2.0] (Angular 19) / [0.26.0] (Angular 17)[1.2.0 (Angular 19) / 0.26.0 (Angul…" at bounding box center [291, 140] width 260 height 38
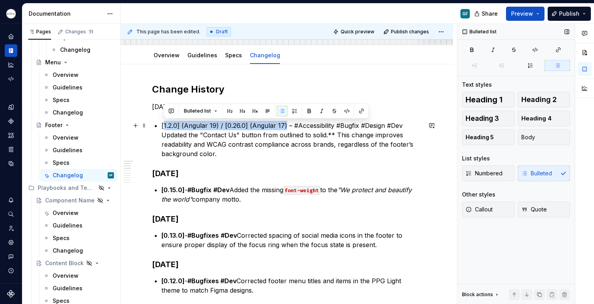
drag, startPoint x: 284, startPoint y: 126, endPoint x: 164, endPoint y: 126, distance: 120.5
click at [163, 126] on p "[1.2.0] (Angular 19) / [0.26.0] (Angular 17) – #Accessibility #Bugfix #Design #…" at bounding box center [291, 140] width 260 height 38
click at [182, 124] on p "[1.2.0] (Angular 19) / [0.26.0] (Angular 17) – #Accessibility #Bugfix #Design #…" at bounding box center [291, 140] width 260 height 38
drag, startPoint x: 161, startPoint y: 126, endPoint x: 285, endPoint y: 128, distance: 123.7
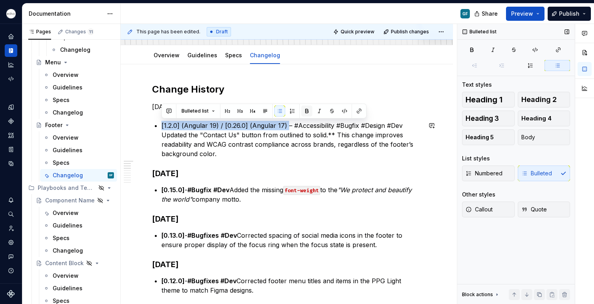
click at [305, 109] on button "button" at bounding box center [306, 111] width 11 height 11
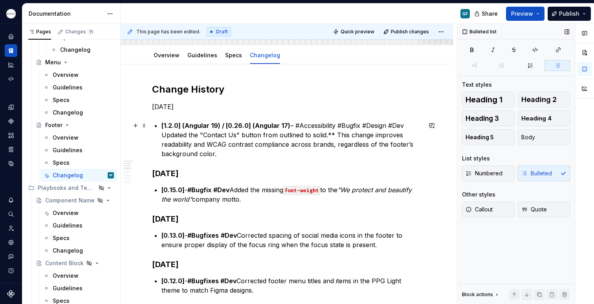
click at [327, 142] on p "[1.2.0] (Angular 19) / [0.26.0] (Angular 17) – #Accessibility #Bugfix #Design #…" at bounding box center [291, 140] width 260 height 38
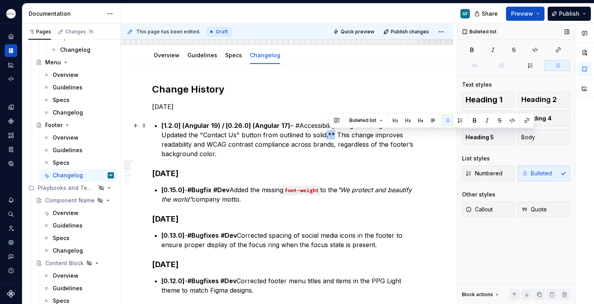
drag, startPoint x: 332, startPoint y: 135, endPoint x: 324, endPoint y: 134, distance: 8.3
click at [324, 134] on p "[1.2.0] (Angular 19) / [0.26.0] (Angular 17) – #Accessibility #Bugfix #Design #…" at bounding box center [291, 140] width 260 height 38
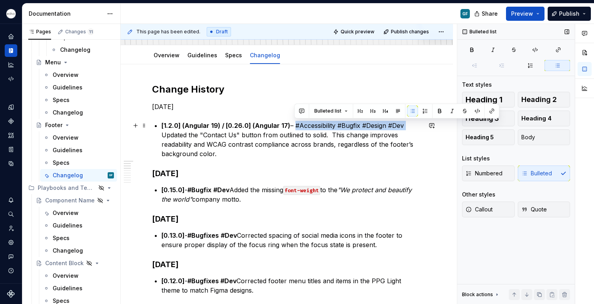
click at [294, 125] on p "[1.2.0] (Angular 19) / [0.26.0] (Angular 17) – #Accessibility #Bugfix #Design #…" at bounding box center [291, 140] width 260 height 38
click at [438, 108] on button "button" at bounding box center [439, 111] width 11 height 11
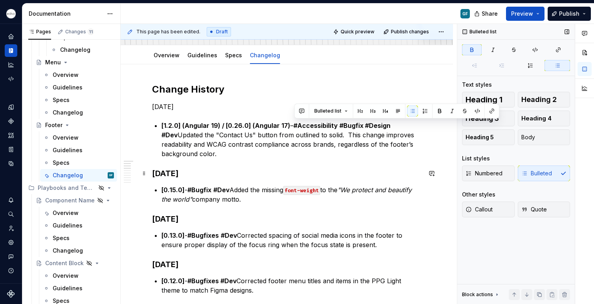
click at [251, 170] on h3 "[DATE]" at bounding box center [286, 173] width 269 height 11
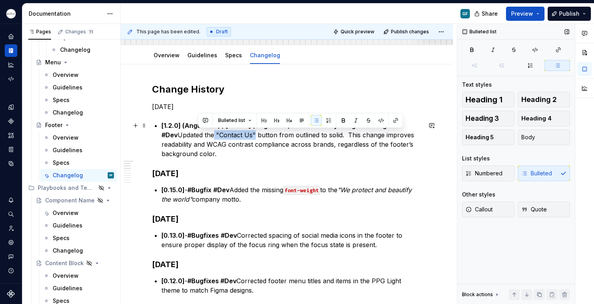
drag, startPoint x: 238, startPoint y: 134, endPoint x: 198, endPoint y: 137, distance: 40.1
click at [198, 137] on p "[1.2.0] (Angular 19) / [0.26.0] (Angular 17) – #Accessibility #Bugfix #Design #…" at bounding box center [291, 140] width 260 height 38
click at [207, 135] on p "[1.2.0] (Angular 19) / [0.26.0] (Angular 17) – #Accessibility #Bugfix #Design #…" at bounding box center [291, 140] width 260 height 38
drag, startPoint x: 199, startPoint y: 134, endPoint x: 239, endPoint y: 135, distance: 39.7
click at [239, 135] on p "[1.2.0] (Angular 19) / [0.26.0] (Angular 17) – #Accessibility #Bugfix #Design #…" at bounding box center [291, 140] width 260 height 38
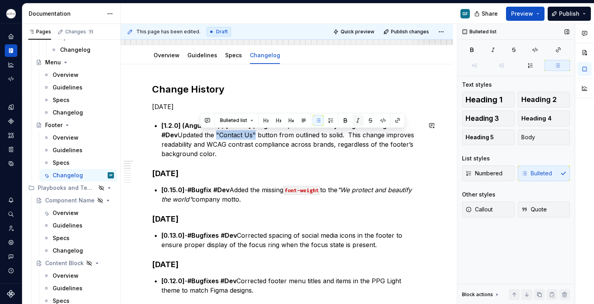
click at [355, 119] on button "button" at bounding box center [357, 120] width 11 height 11
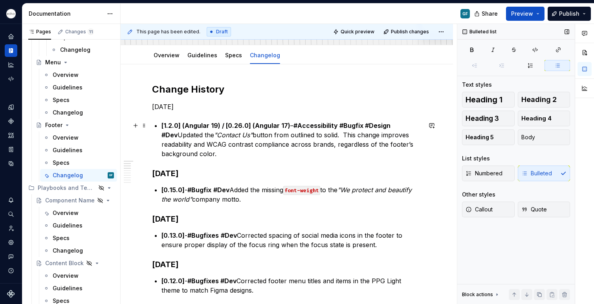
click at [296, 157] on p "[1.2.0] (Angular 19) / [0.26.0] (Angular 17) – #Accessibility #Bugfix #Design #…" at bounding box center [291, 140] width 260 height 38
click at [231, 154] on p "[1.2.0] (Angular 19) / [0.26.0] (Angular 17) – #Accessibility #Bugfix #Design #…" at bounding box center [291, 140] width 260 height 38
click at [194, 104] on p "[DATE]" at bounding box center [286, 106] width 269 height 9
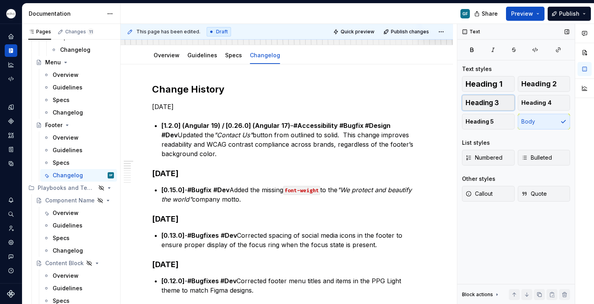
click at [478, 104] on span "Heading 3" at bounding box center [481, 103] width 33 height 8
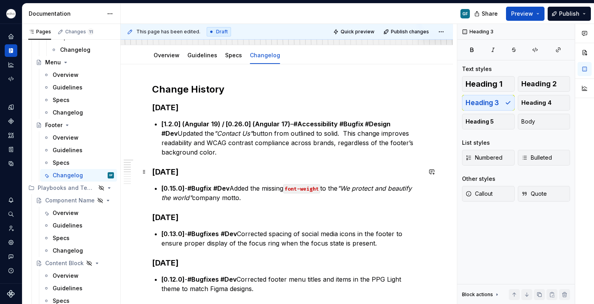
click at [243, 171] on h3 "[DATE]" at bounding box center [286, 171] width 269 height 11
type textarea "*"
